Goal: Task Accomplishment & Management: Complete application form

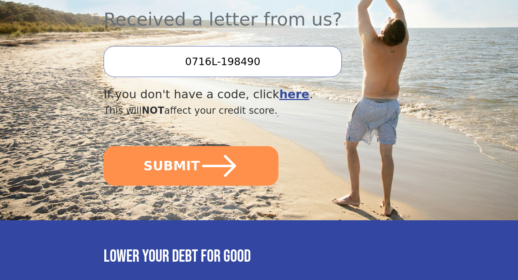
scroll to position [279, 0]
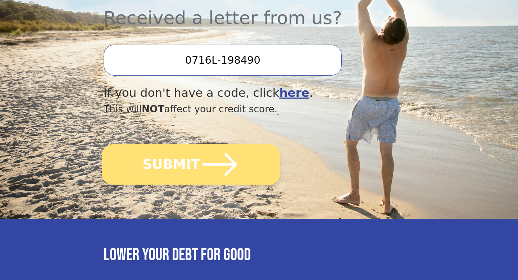
click at [236, 161] on icon "submit" at bounding box center [220, 165] width 40 height 40
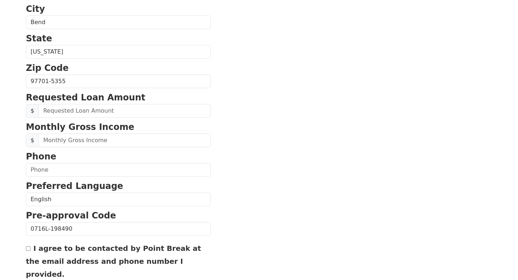
scroll to position [251, 0]
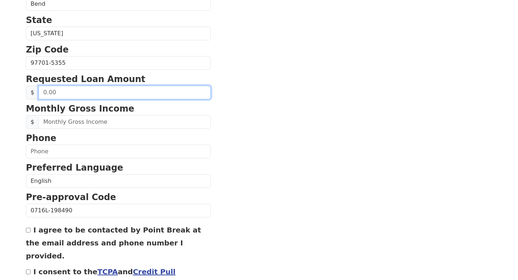
click at [76, 96] on input "text" at bounding box center [124, 93] width 172 height 14
type input "20,000.00"
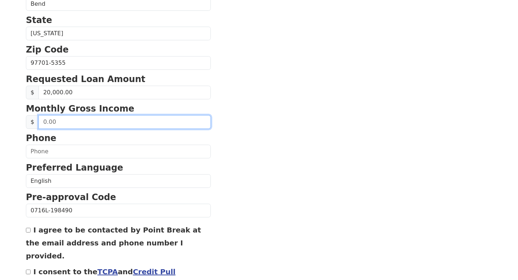
click at [66, 125] on input "text" at bounding box center [124, 122] width 172 height 14
type input "3,500.00"
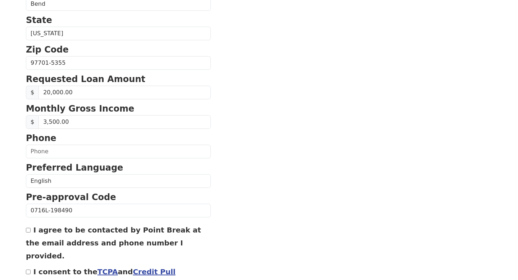
click at [241, 107] on section "First Name [PERSON_NAME] Last Name [PERSON_NAME] Email Address Re-Enter Email A…" at bounding box center [259, 63] width 466 height 513
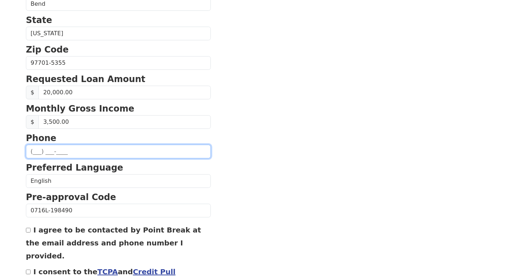
click at [71, 149] on input "text" at bounding box center [118, 152] width 185 height 14
type input "(360) 840-3490"
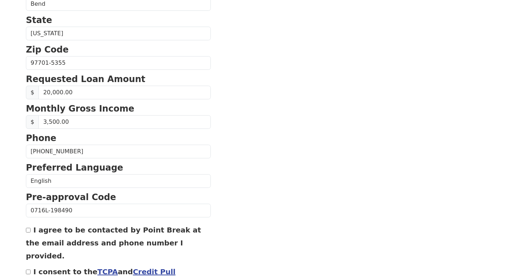
type input "doylesha715@gmail.com"
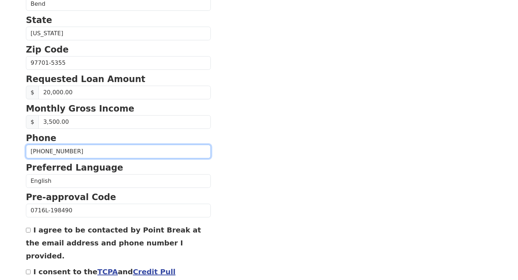
type input "(360) 840-3490"
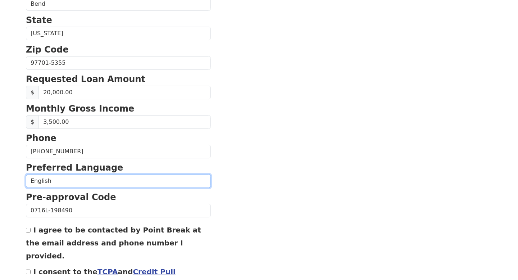
click at [77, 182] on select "English Spanish" at bounding box center [118, 181] width 185 height 14
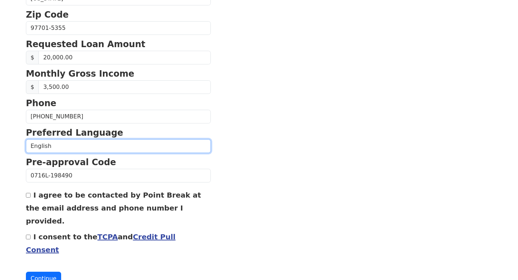
scroll to position [292, 0]
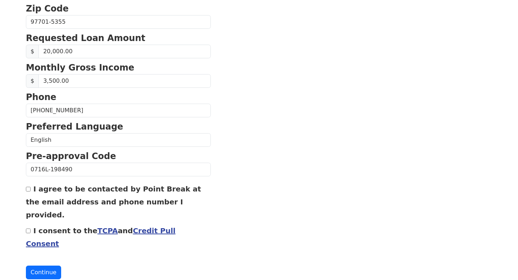
click at [27, 188] on input "I agree to be contacted by Point Break at the email address and phone number I …" at bounding box center [28, 189] width 5 height 5
checkbox input "true"
click at [28, 228] on input "I consent to the TCPA and Credit Pull Consent" at bounding box center [28, 230] width 5 height 5
checkbox input "true"
click at [51, 265] on button "Continue" at bounding box center [43, 272] width 35 height 14
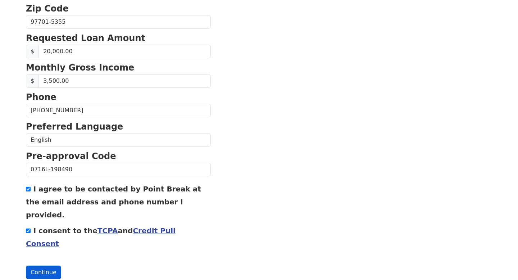
scroll to position [303, 0]
click at [45, 266] on button "Continue" at bounding box center [43, 273] width 35 height 14
click at [55, 266] on button "Continue" at bounding box center [43, 273] width 35 height 14
click at [46, 266] on button "Continue" at bounding box center [43, 273] width 35 height 14
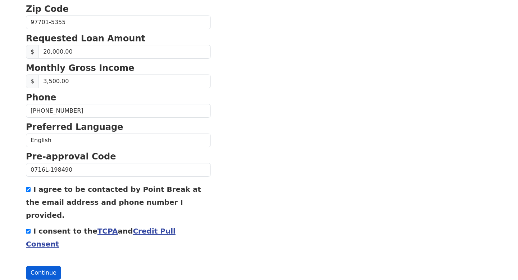
click at [46, 266] on button "Continue" at bounding box center [43, 273] width 35 height 14
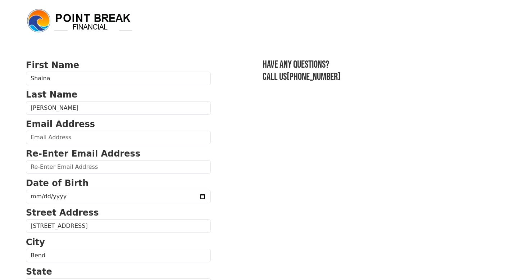
scroll to position [292, 0]
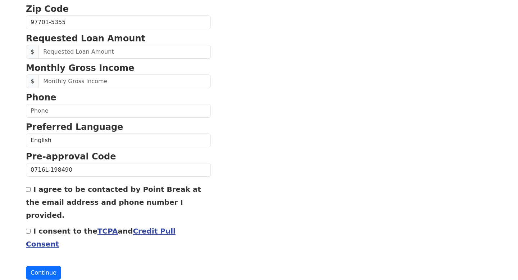
click at [30, 190] on input "I agree to be contacted by Point Break at the email address and phone number I …" at bounding box center [28, 189] width 5 height 5
checkbox input "true"
click at [28, 229] on input "I consent to the TCPA and Credit Pull Consent" at bounding box center [28, 231] width 5 height 5
checkbox input "true"
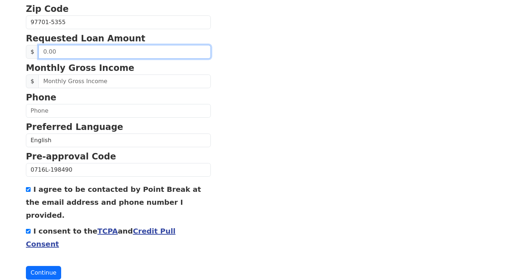
click at [72, 56] on input "text" at bounding box center [124, 52] width 172 height 14
type input "20,000.00"
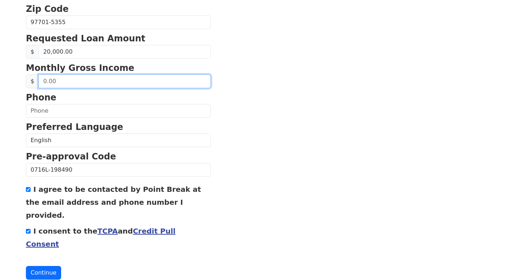
click at [47, 82] on input "text" at bounding box center [124, 81] width 172 height 14
type input "3,500.00"
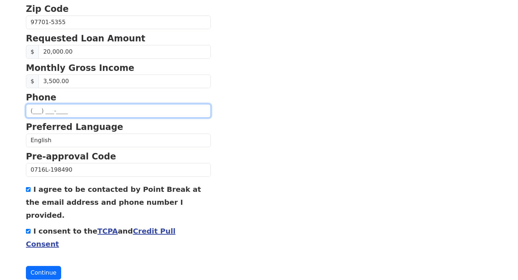
click at [45, 114] on input "text" at bounding box center [118, 111] width 185 height 14
type input "[PHONE_NUMBER]"
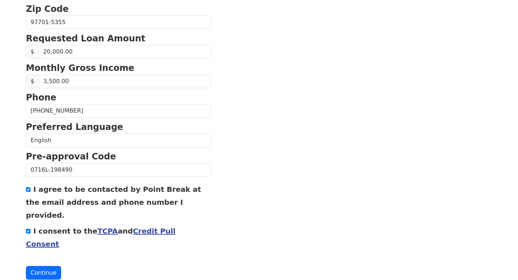
type input "[EMAIL_ADDRESS][DOMAIN_NAME]"
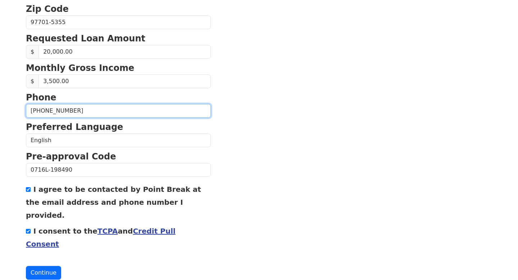
type input "[PHONE_NUMBER]"
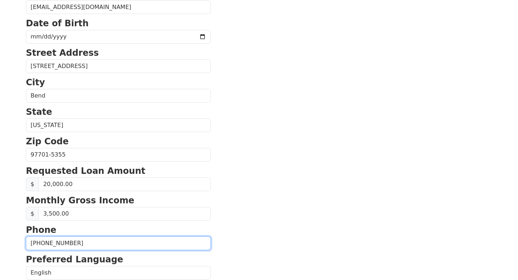
scroll to position [159, 0]
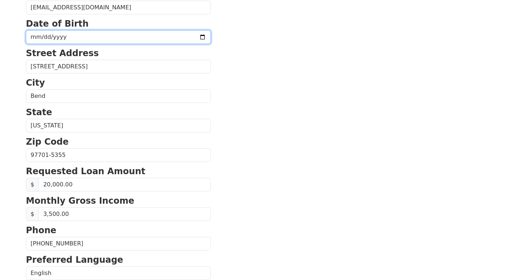
click at [58, 38] on input "date" at bounding box center [118, 37] width 185 height 14
click at [33, 37] on input "date" at bounding box center [118, 37] width 185 height 14
type input "[DATE]"
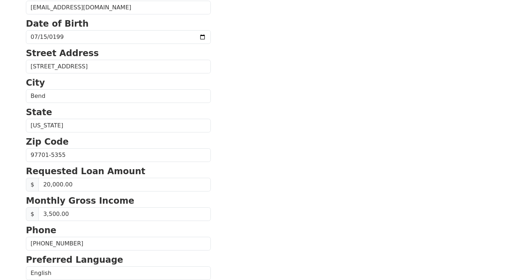
click at [319, 67] on section "First Name [PERSON_NAME] Last Name [PERSON_NAME] Email Address [EMAIL_ADDRESS][…" at bounding box center [259, 155] width 466 height 513
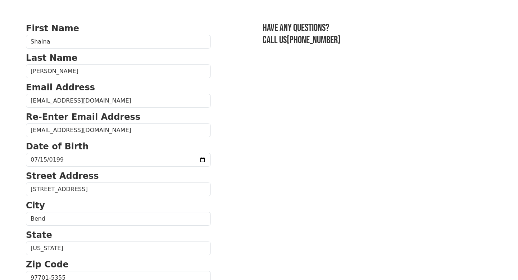
scroll to position [292, 0]
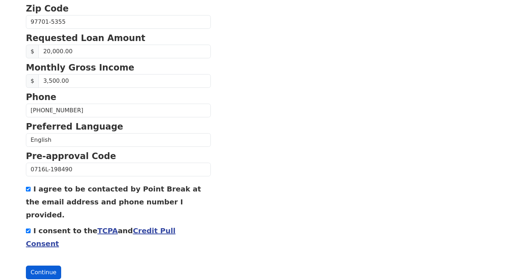
click at [35, 265] on button "Continue" at bounding box center [43, 272] width 35 height 14
